Goal: Task Accomplishment & Management: Complete application form

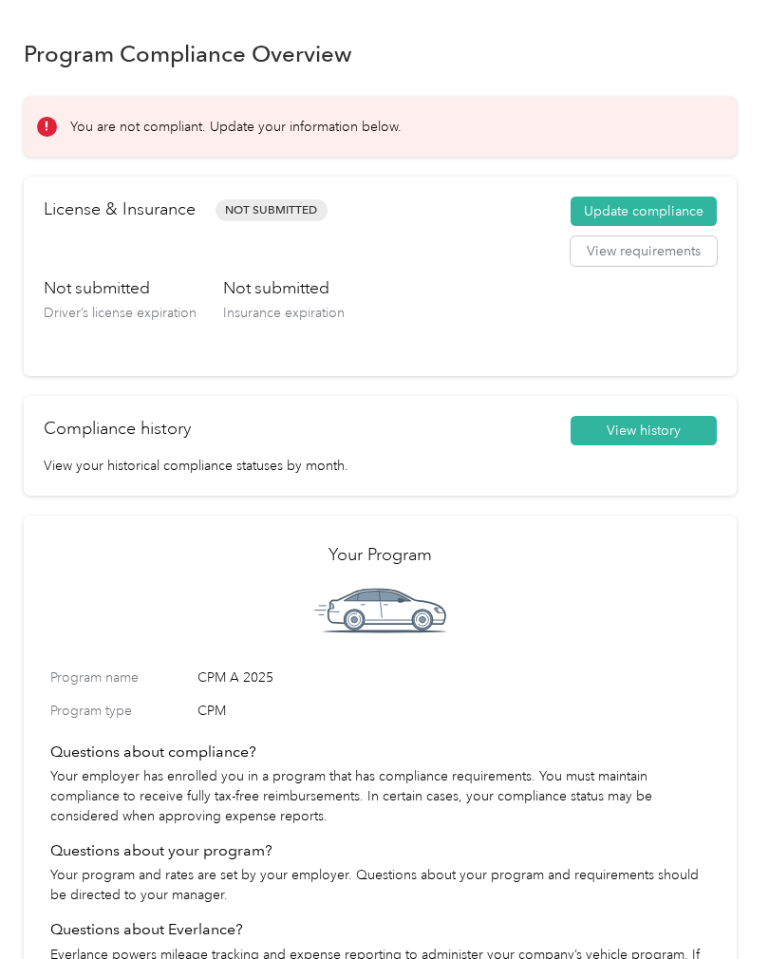
click at [135, 216] on h2 "License & Insurance" at bounding box center [120, 210] width 152 height 26
click at [267, 201] on span "Not Submitted" at bounding box center [272, 210] width 112 height 22
click at [123, 209] on h2 "License & Insurance" at bounding box center [120, 210] width 152 height 26
click at [656, 211] on button "Update compliance" at bounding box center [644, 212] width 146 height 30
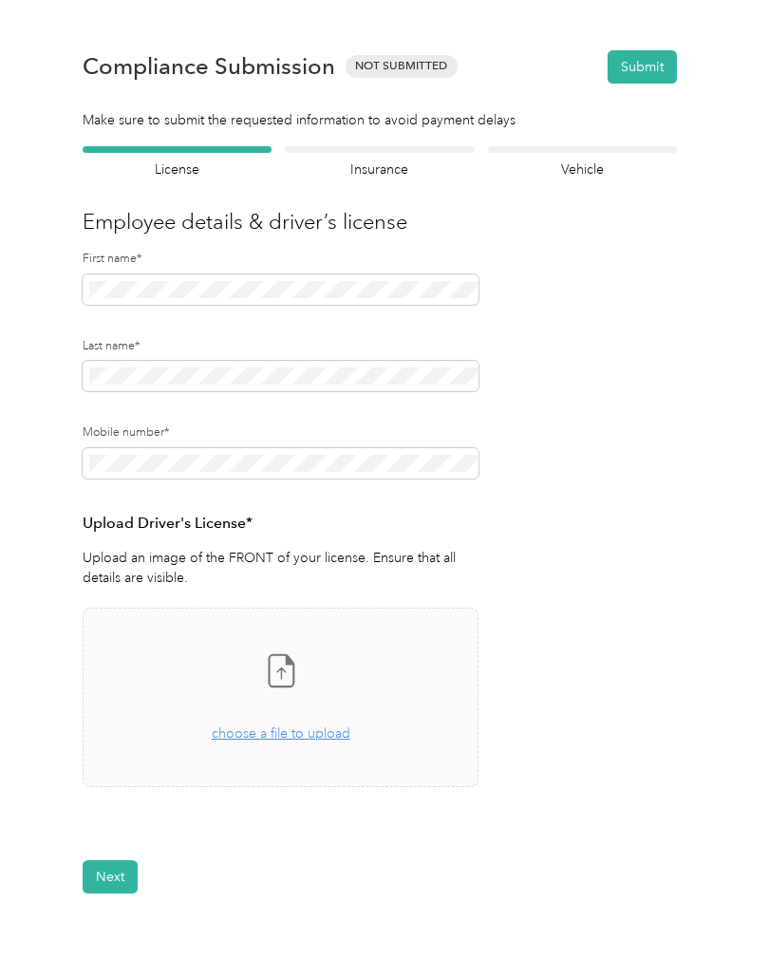
click at [307, 731] on span "choose a file to upload" at bounding box center [281, 733] width 139 height 16
click at [112, 925] on button "Next" at bounding box center [110, 933] width 55 height 33
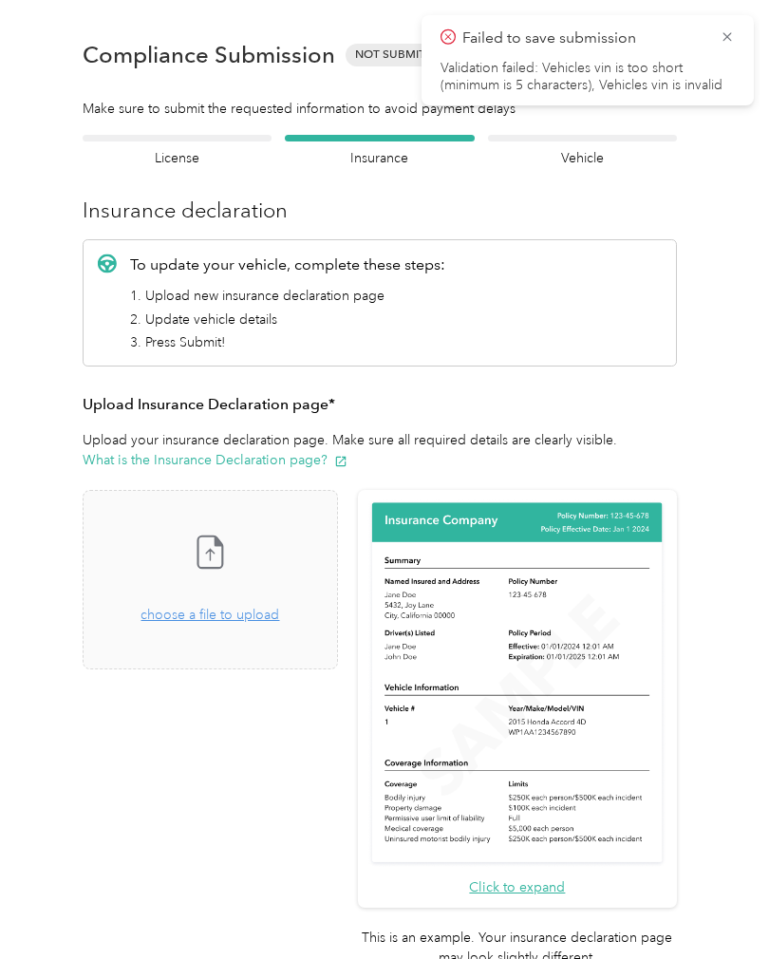
scroll to position [24, 0]
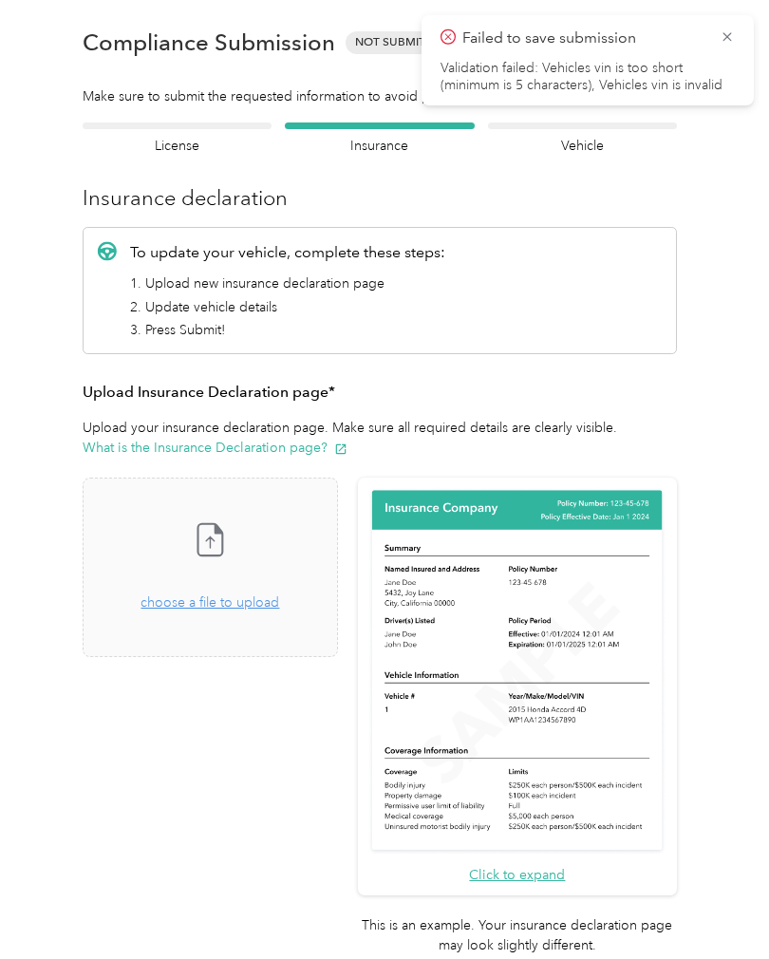
click at [222, 531] on icon at bounding box center [219, 529] width 7 height 9
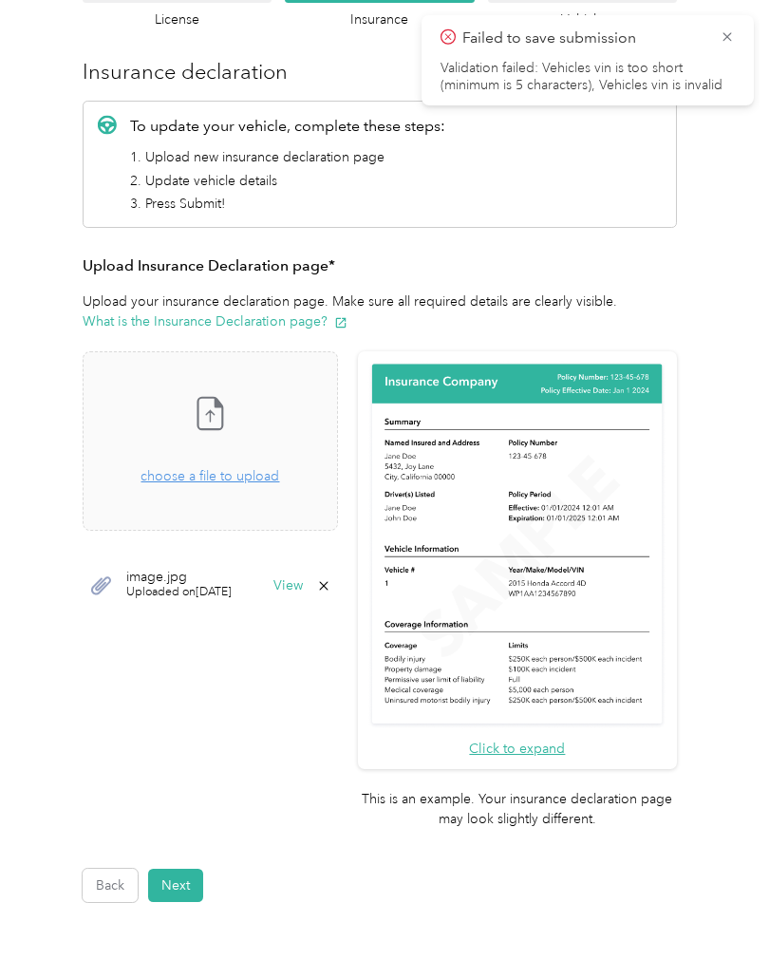
scroll to position [180, 0]
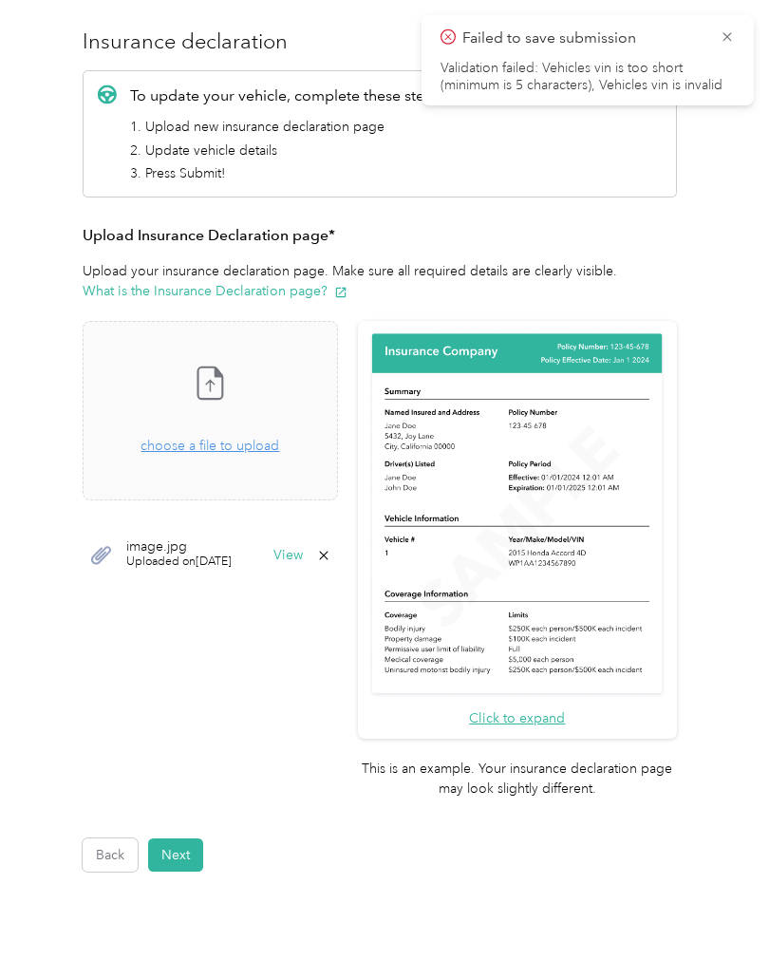
click at [177, 838] on button "Next" at bounding box center [175, 854] width 55 height 33
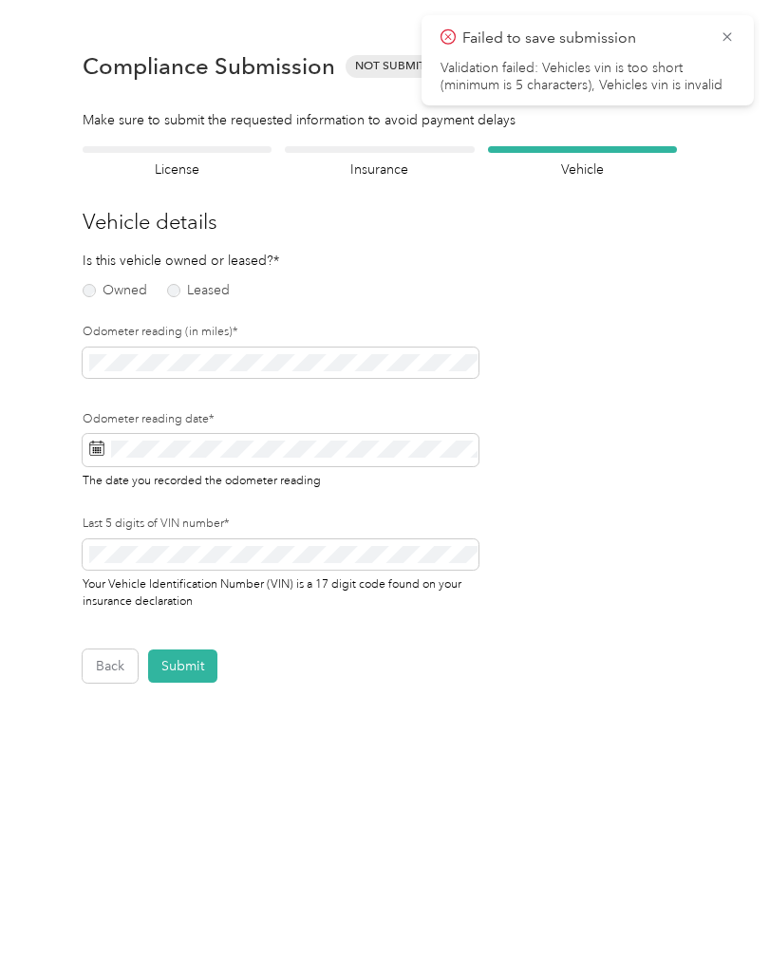
scroll to position [1, 0]
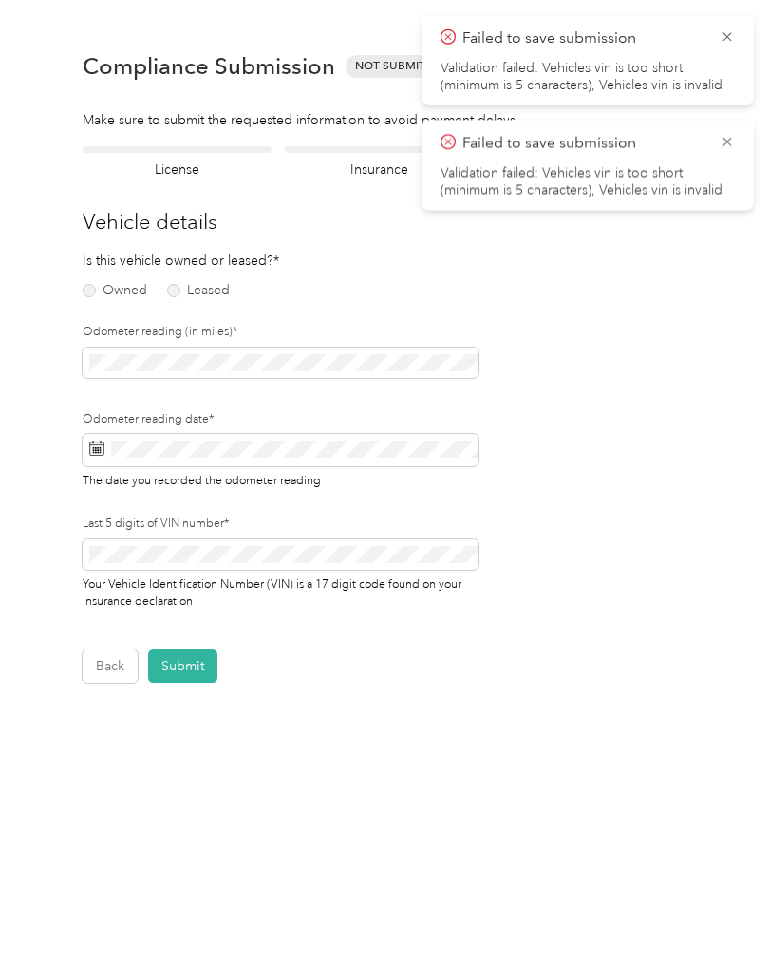
click at [87, 292] on label "Owned" at bounding box center [115, 290] width 65 height 13
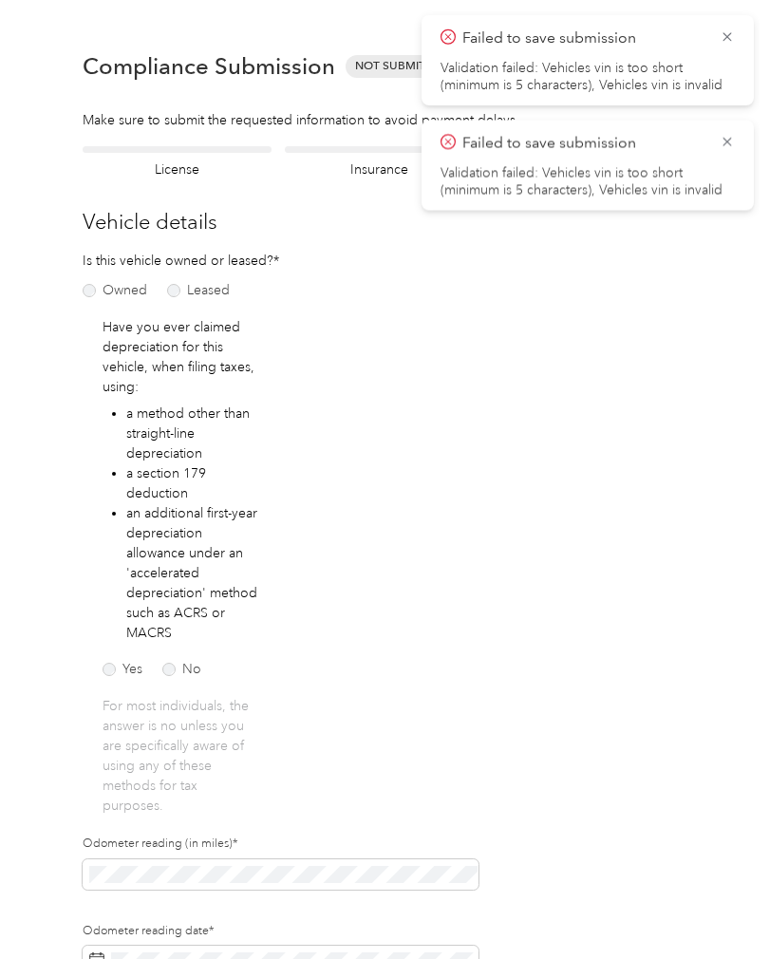
click at [167, 673] on label "No" at bounding box center [181, 669] width 39 height 13
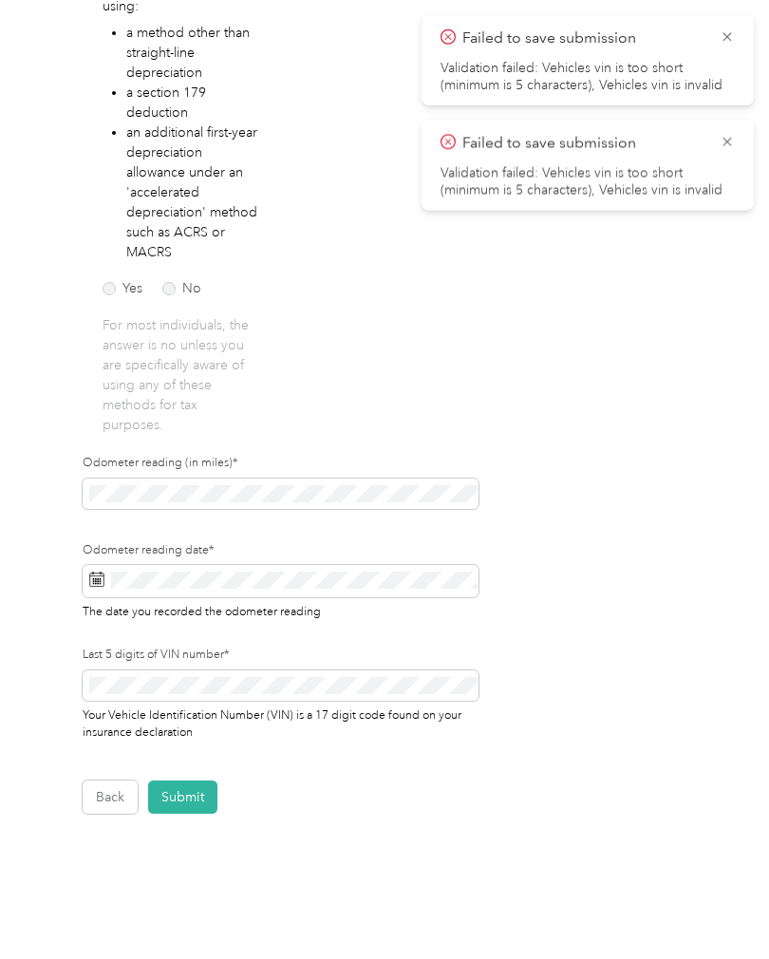
scroll to position [381, 0]
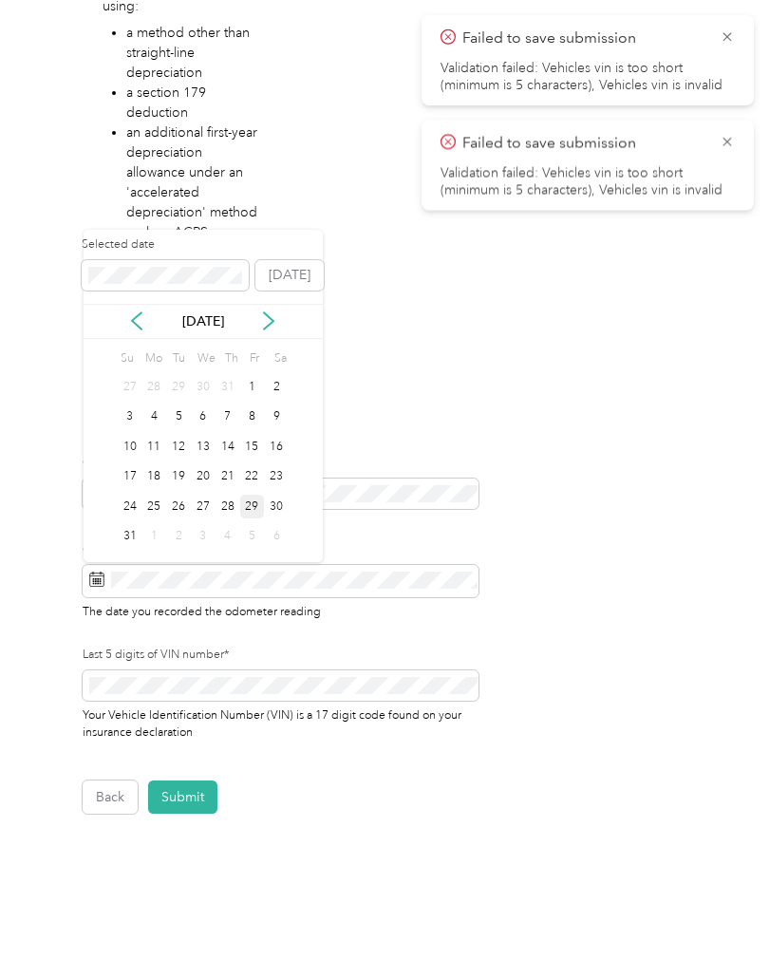
click at [249, 502] on div "29" at bounding box center [252, 507] width 25 height 24
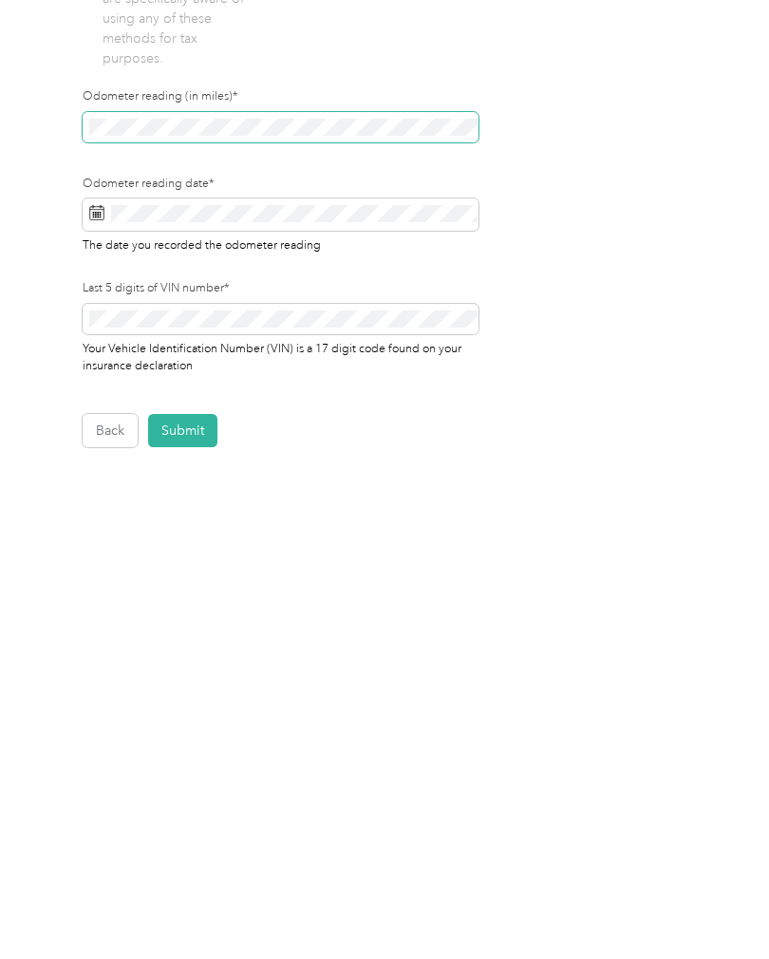
scroll to position [442, 0]
click at [186, 719] on button "Submit" at bounding box center [182, 735] width 69 height 33
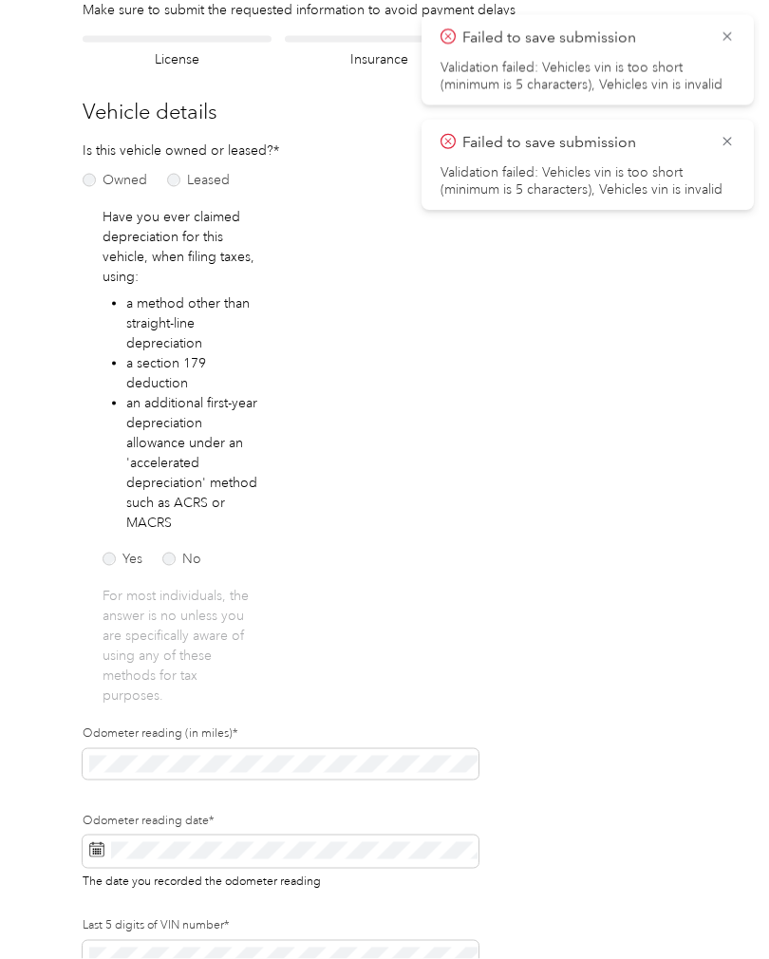
scroll to position [1, 0]
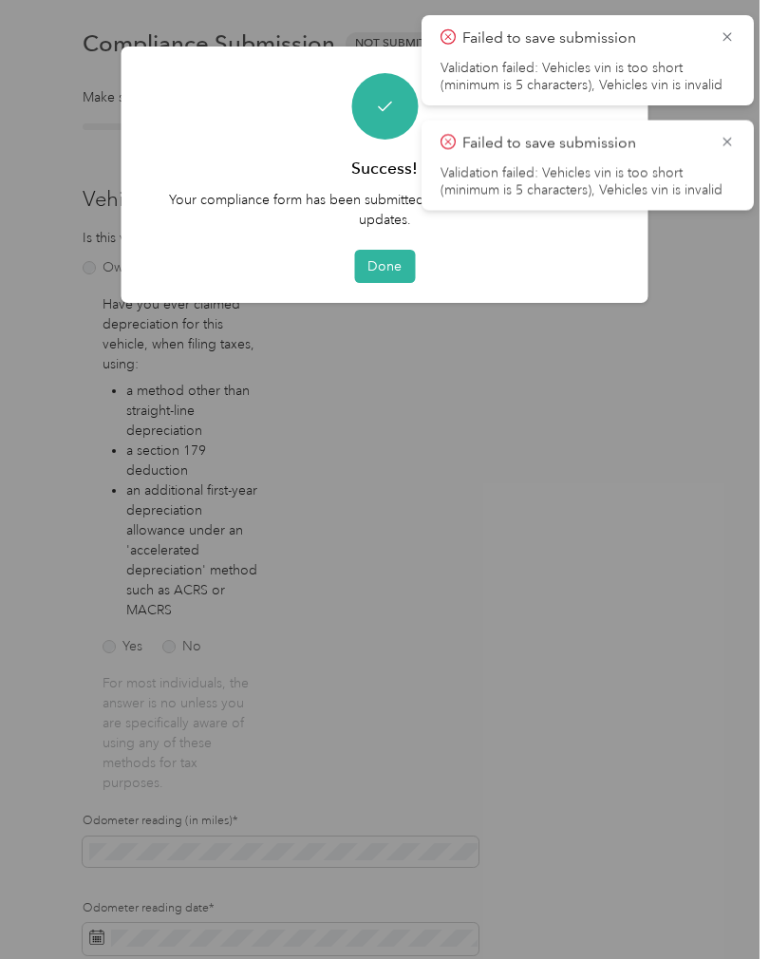
click at [731, 28] on icon at bounding box center [727, 36] width 15 height 17
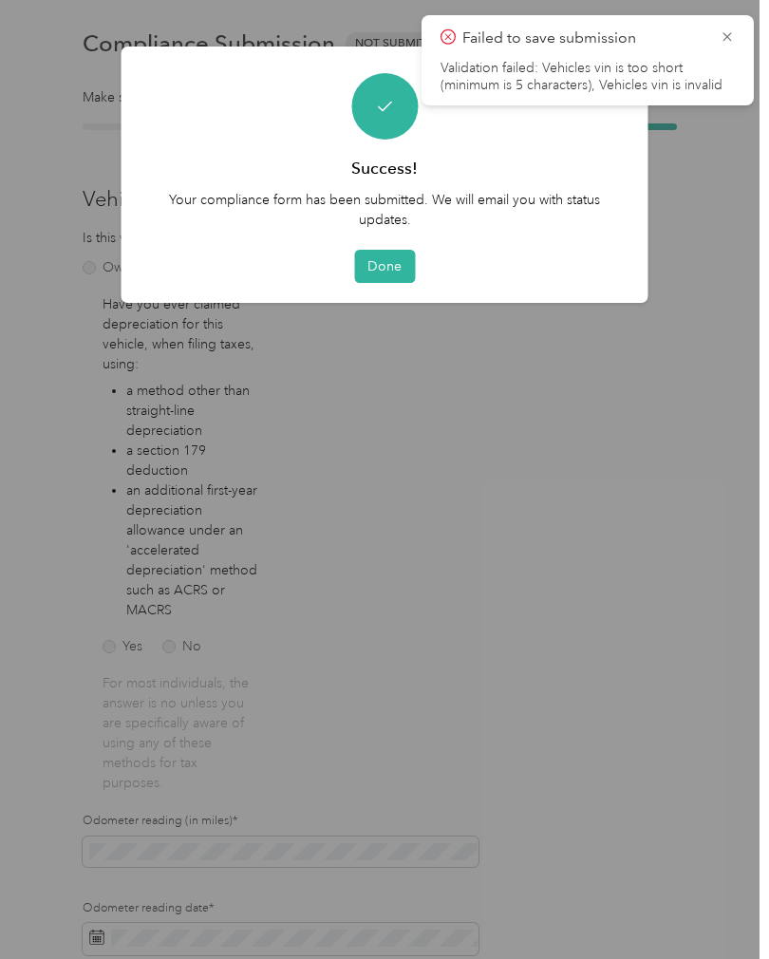
click at [723, 39] on icon at bounding box center [727, 36] width 15 height 17
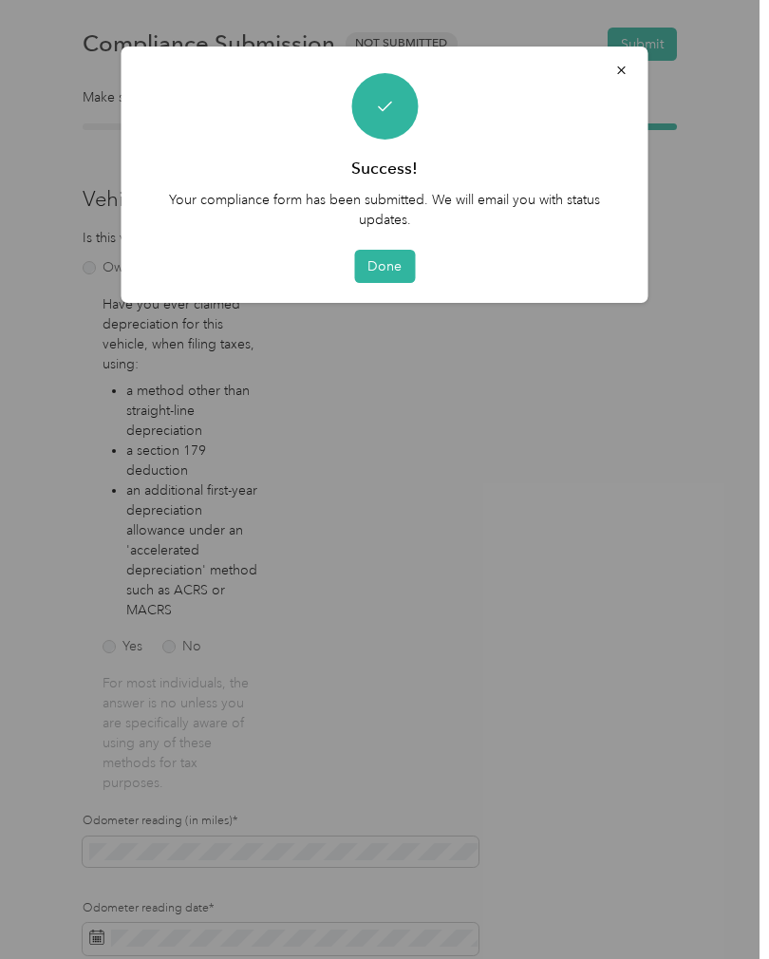
click at [384, 265] on button "Done" at bounding box center [384, 266] width 61 height 33
